Goal: Transaction & Acquisition: Obtain resource

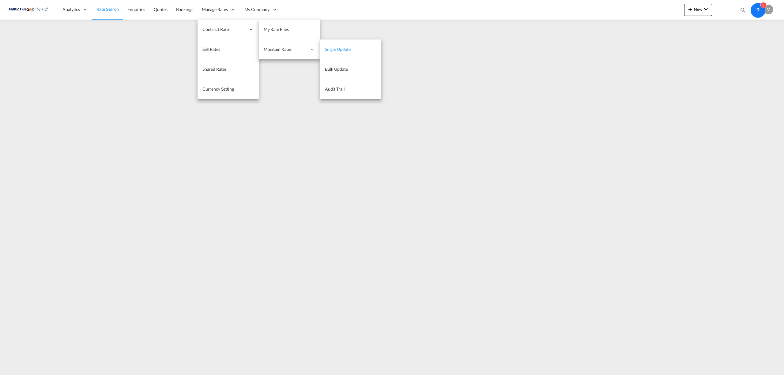
click at [353, 48] on link "Single Update" at bounding box center [350, 50] width 61 height 20
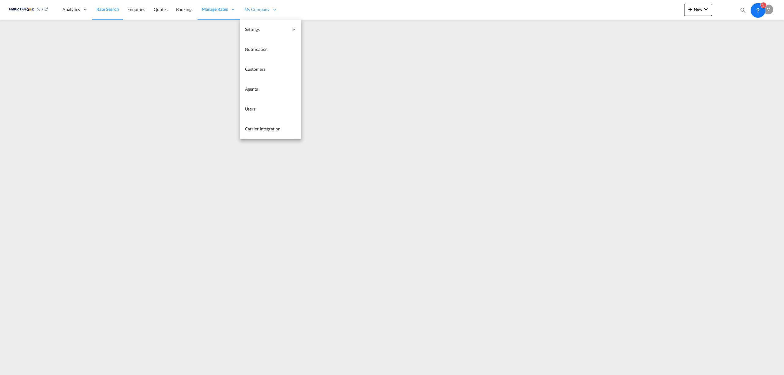
click at [256, 9] on span "My Company" at bounding box center [256, 9] width 25 height 6
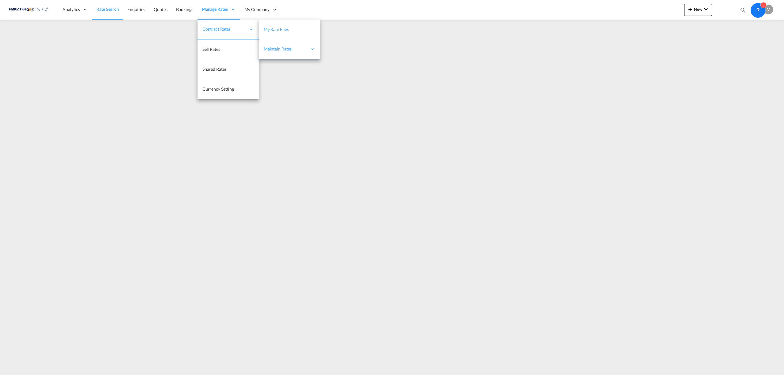
click at [270, 26] on span "My Rate Files" at bounding box center [276, 29] width 25 height 6
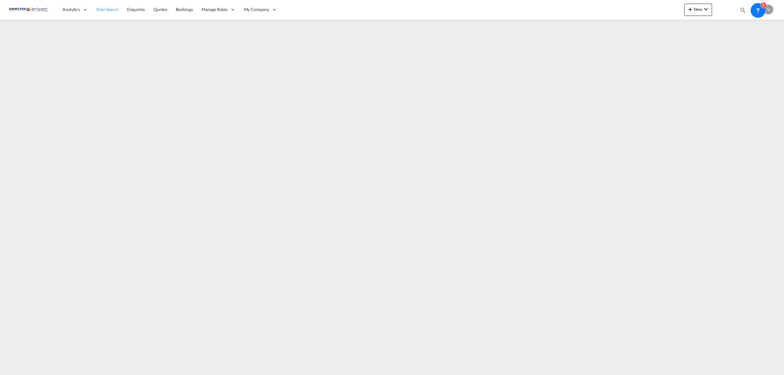
click at [102, 8] on span "Rate Search" at bounding box center [107, 9] width 22 height 5
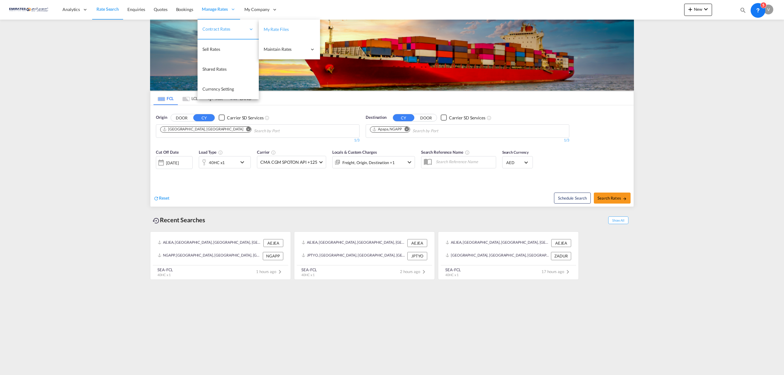
click at [275, 29] on span "My Rate Files" at bounding box center [276, 29] width 25 height 5
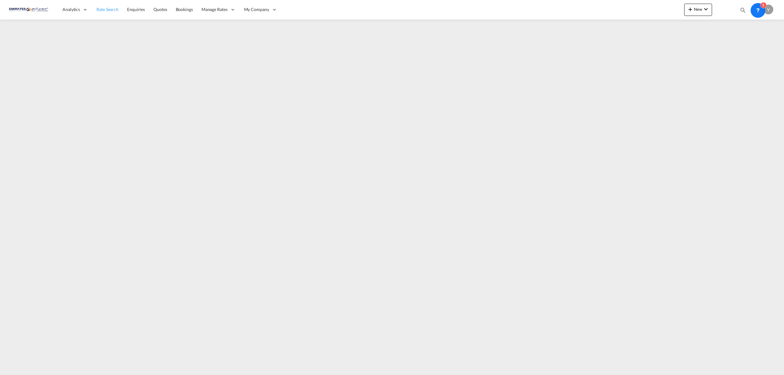
click at [118, 6] on span "Rate Search" at bounding box center [107, 9] width 22 height 6
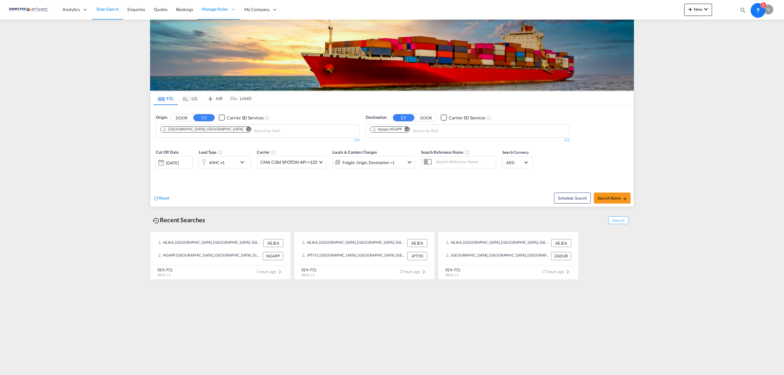
click at [406, 129] on md-icon "Remove" at bounding box center [407, 129] width 5 height 5
type input "beiru"
click at [391, 167] on div "Beiru t [GEOGRAPHIC_DATA] LBBEY" at bounding box center [418, 164] width 116 height 18
click at [608, 200] on span "Search Rates" at bounding box center [611, 198] width 29 height 5
type input "AEJEA to LBBEY / [DATE]"
